Goal: Information Seeking & Learning: Learn about a topic

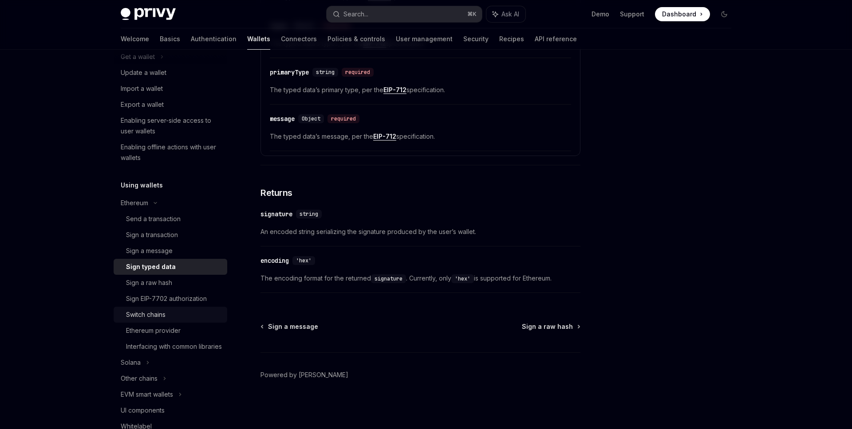
scroll to position [99, 0]
click at [189, 294] on div "Sign EIP-7702 authorization" at bounding box center [166, 296] width 81 height 11
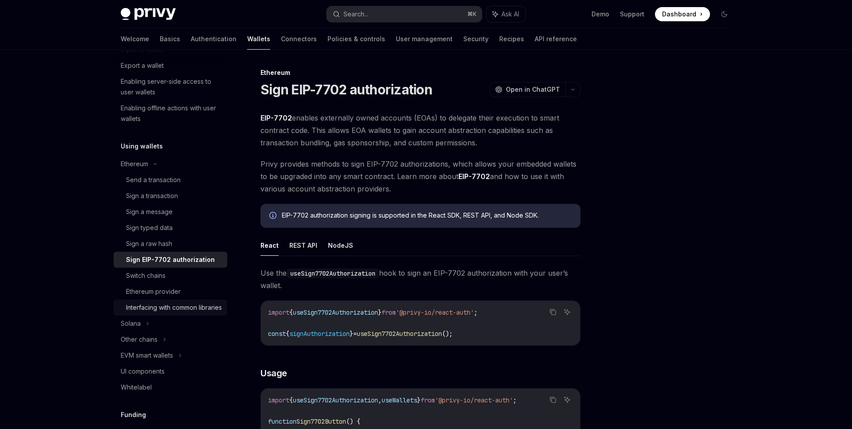
scroll to position [147, 0]
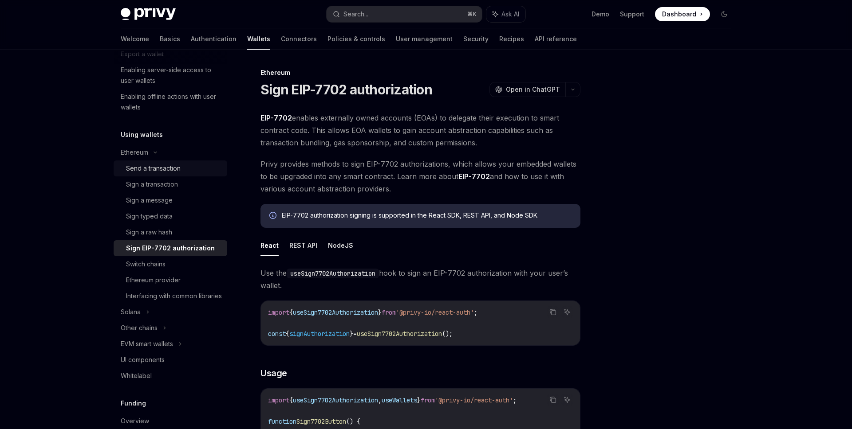
click at [154, 169] on div "Send a transaction" at bounding box center [153, 168] width 55 height 11
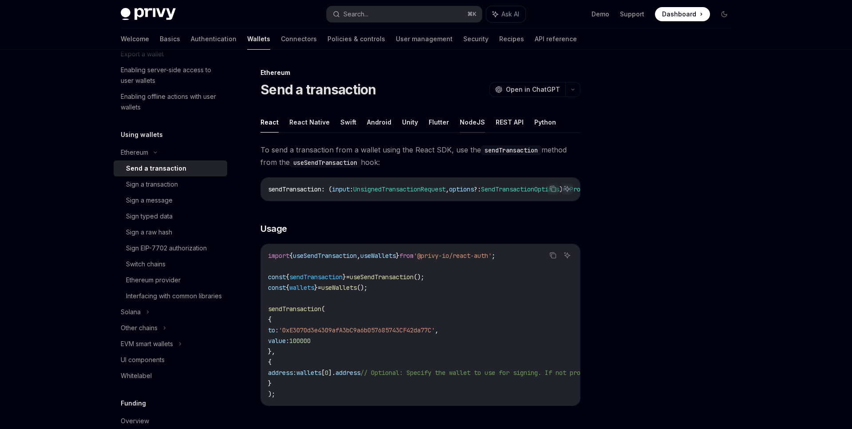
click at [472, 120] on button "NodeJS" at bounding box center [472, 122] width 25 height 21
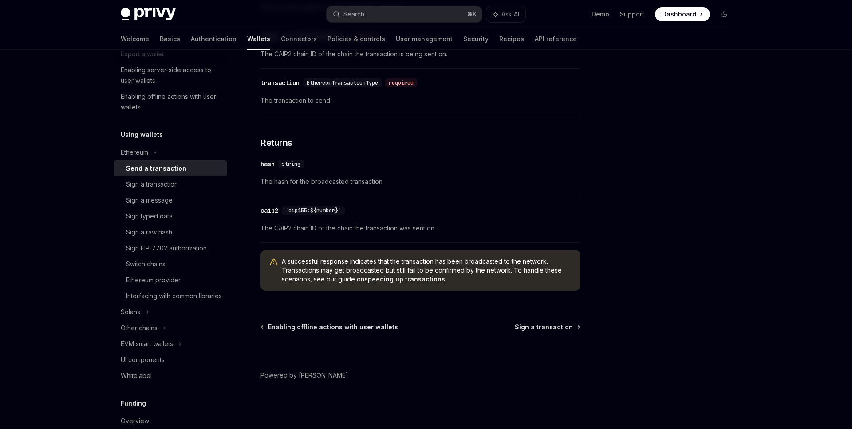
scroll to position [464, 0]
click at [194, 283] on div "Ethereum provider" at bounding box center [174, 280] width 96 height 11
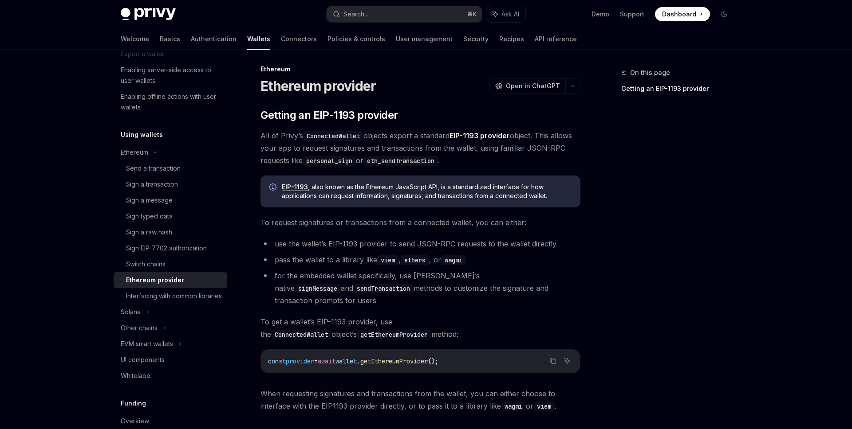
scroll to position [2, 0]
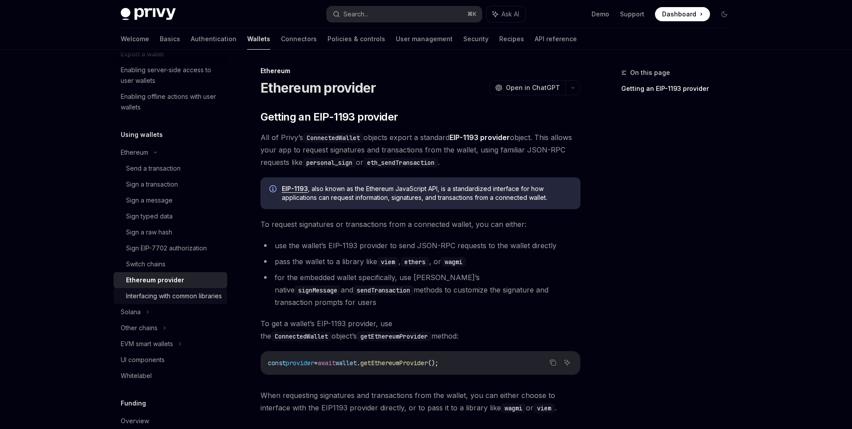
click at [196, 301] on div "Interfacing with common libraries" at bounding box center [174, 296] width 96 height 11
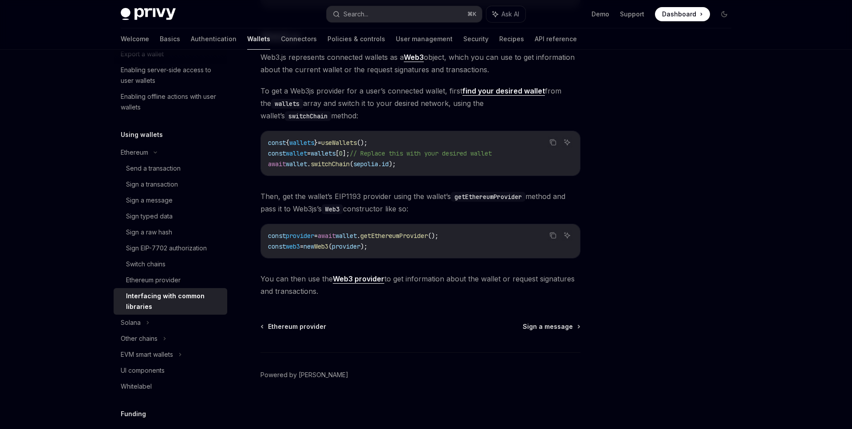
scroll to position [1133, 0]
click at [196, 281] on div "Ethereum provider" at bounding box center [174, 280] width 96 height 11
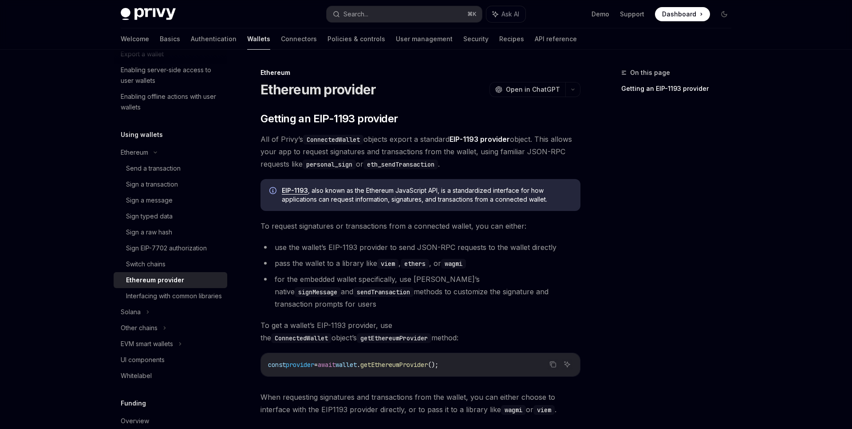
scroll to position [1, 0]
click at [212, 167] on div "Send a transaction" at bounding box center [174, 168] width 96 height 11
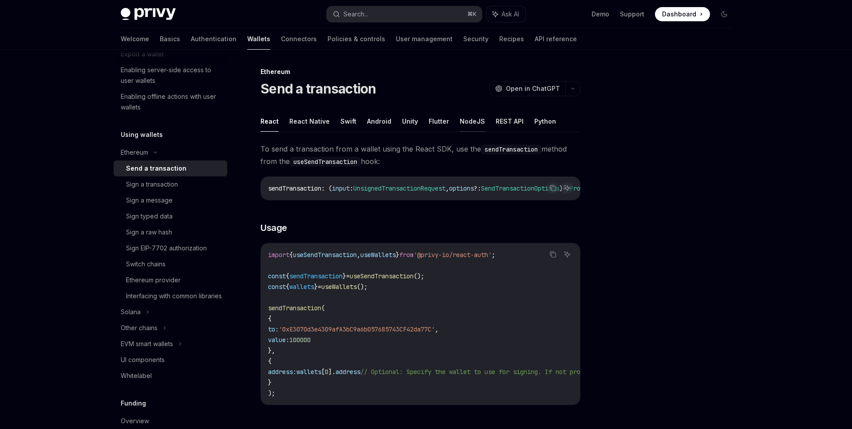
click at [464, 117] on button "NodeJS" at bounding box center [472, 121] width 25 height 21
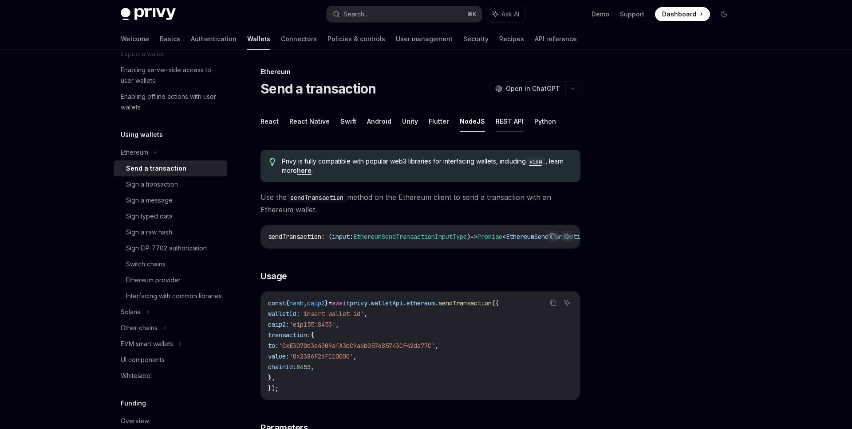
click at [496, 115] on button "REST API" at bounding box center [510, 121] width 28 height 21
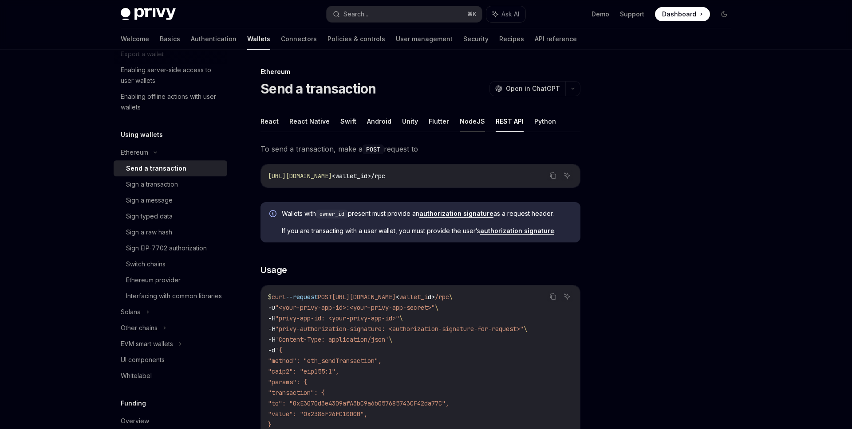
click at [473, 124] on button "NodeJS" at bounding box center [472, 121] width 25 height 21
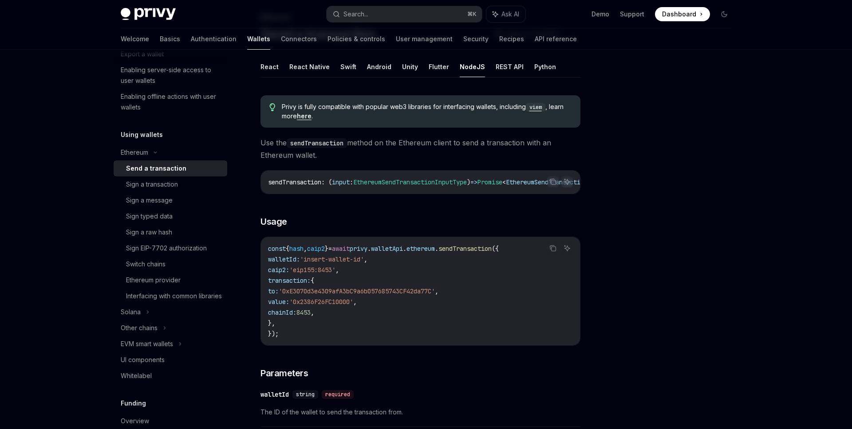
scroll to position [62, 0]
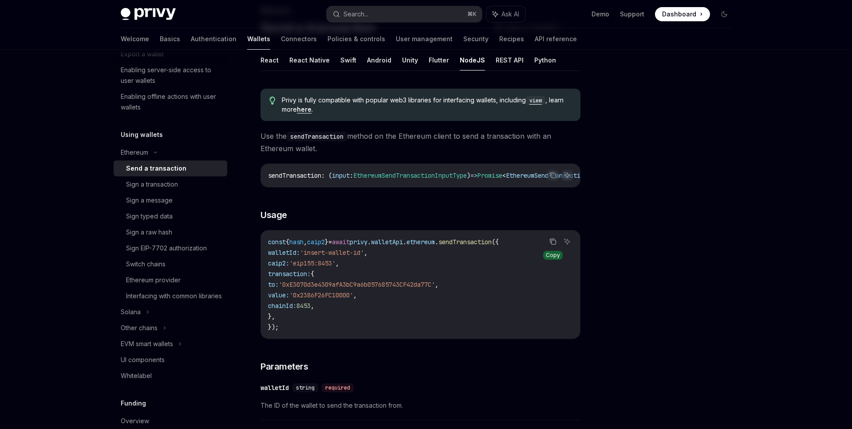
click at [556, 245] on icon "Copy the contents from the code block" at bounding box center [552, 241] width 7 height 7
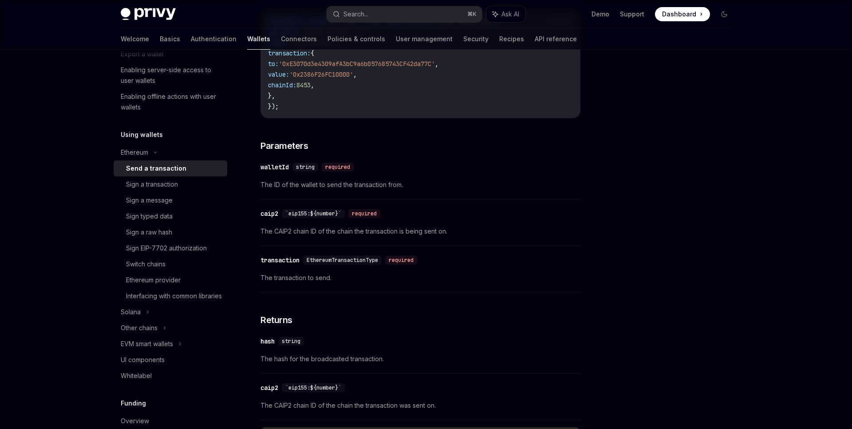
scroll to position [287, 0]
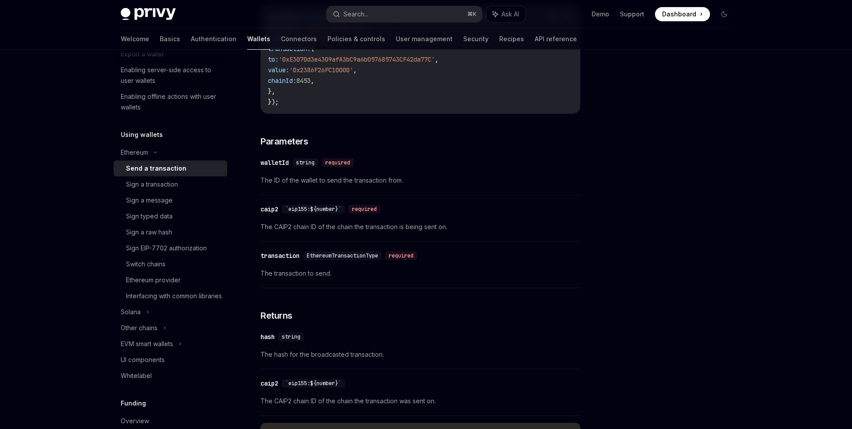
type textarea "*"
